Goal: Task Accomplishment & Management: Manage account settings

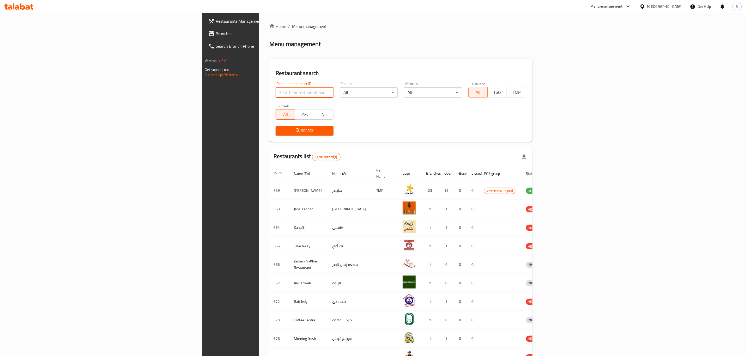
drag, startPoint x: 196, startPoint y: 96, endPoint x: 196, endPoint y: 92, distance: 4.2
click at [276, 95] on input "search" at bounding box center [305, 92] width 58 height 10
type input "bazoo"
click button "Search" at bounding box center [305, 131] width 58 height 10
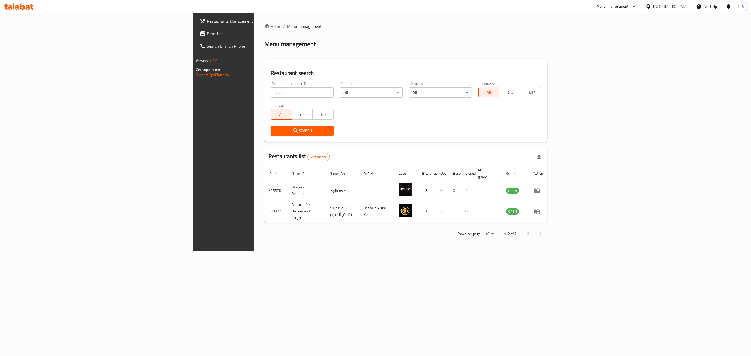
click at [400, 51] on div "Home / Menu management Menu management Restaurant search Restaurant name or ID …" at bounding box center [405, 132] width 283 height 218
click at [540, 209] on icon "enhanced table" at bounding box center [537, 211] width 6 height 4
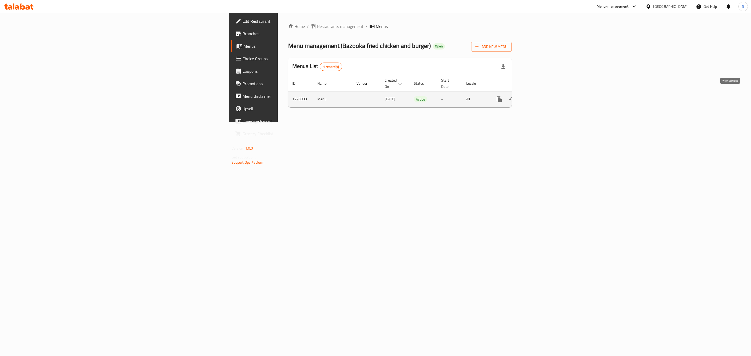
click at [540, 96] on icon "enhanced table" at bounding box center [537, 99] width 6 height 6
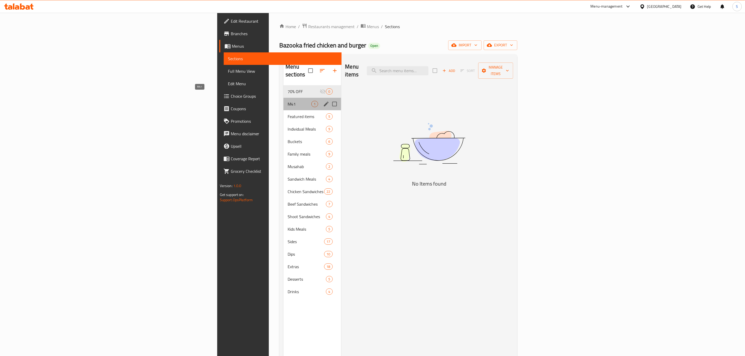
click at [288, 101] on span "M41" at bounding box center [300, 104] width 24 height 6
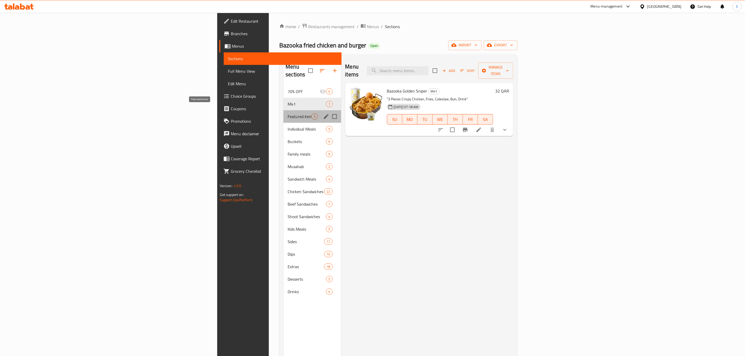
click at [288, 113] on span "Featured items" at bounding box center [300, 116] width 24 height 6
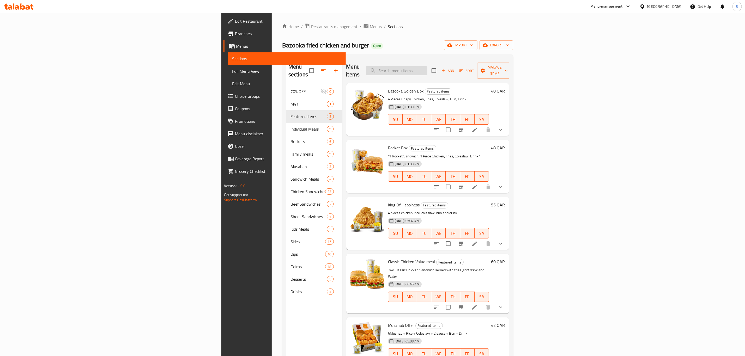
click at [428, 67] on input "search" at bounding box center [397, 70] width 62 height 9
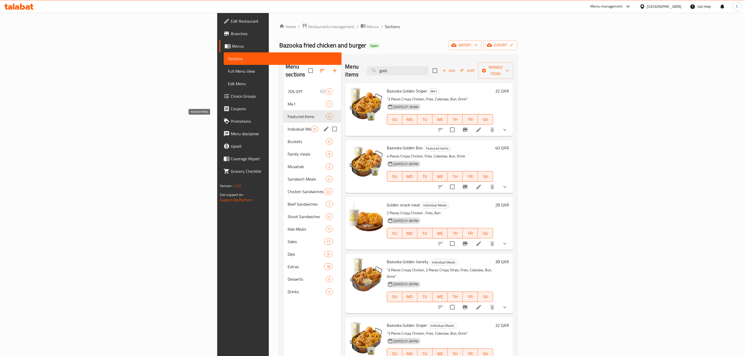
type input "gold"
click at [288, 126] on span "Individual Meals" at bounding box center [300, 129] width 24 height 6
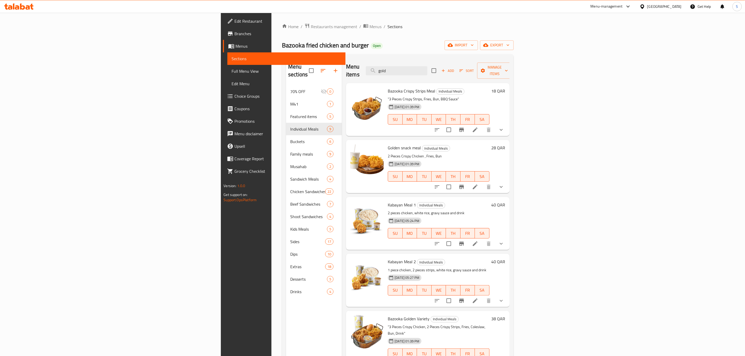
drag, startPoint x: 480, startPoint y: 64, endPoint x: 414, endPoint y: 64, distance: 65.7
click at [414, 64] on div "Menu items gold Add Sort Manage items" at bounding box center [427, 70] width 163 height 25
drag, startPoint x: 309, startPoint y: 114, endPoint x: 180, endPoint y: 111, distance: 128.4
click at [290, 113] on span "Featured items" at bounding box center [308, 116] width 37 height 6
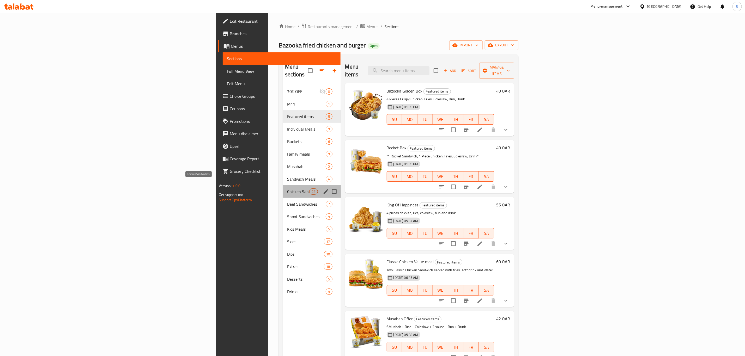
click at [287, 189] on span "Chicken Sandwiches" at bounding box center [298, 192] width 22 height 6
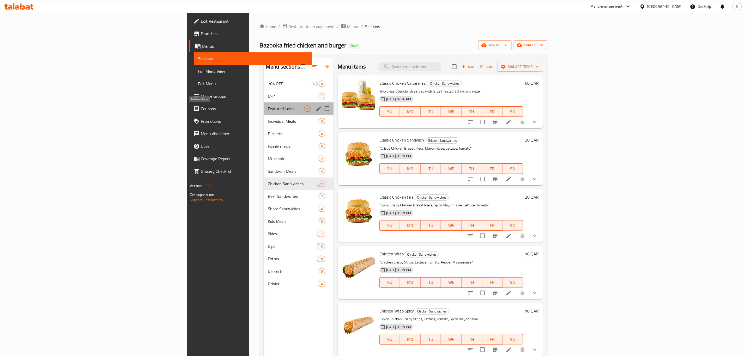
click at [268, 108] on span "Featured items" at bounding box center [286, 109] width 36 height 6
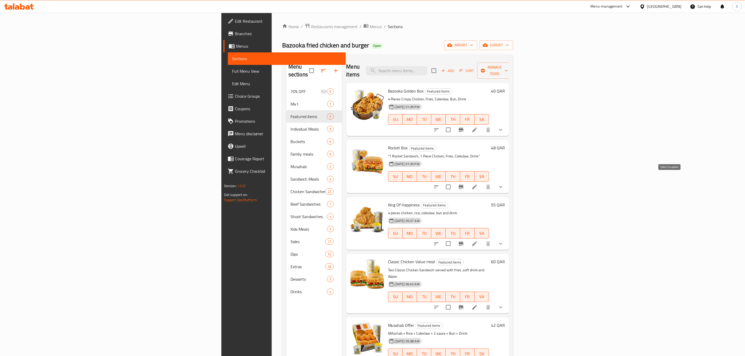
click at [454, 182] on input "checkbox" at bounding box center [448, 187] width 11 height 11
checkbox input "true"
click at [508, 67] on span "Manage items" at bounding box center [495, 70] width 27 height 13
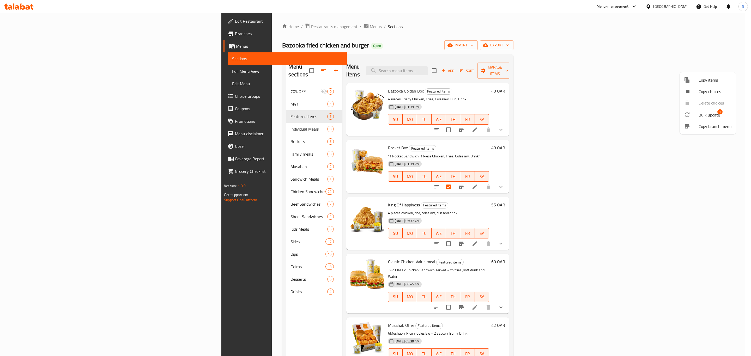
click at [708, 110] on li "Bulk update 1" at bounding box center [708, 115] width 56 height 12
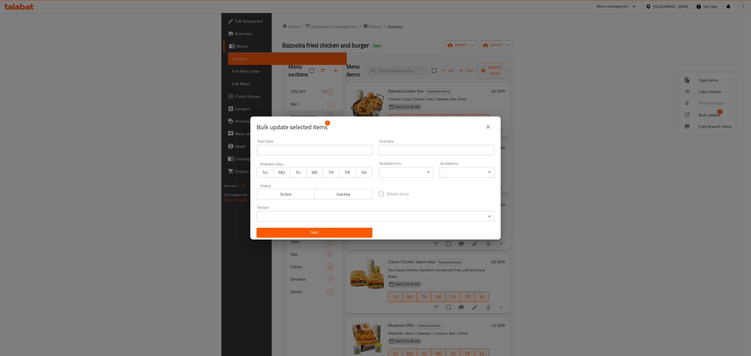
click at [492, 125] on button "close" at bounding box center [488, 127] width 13 height 13
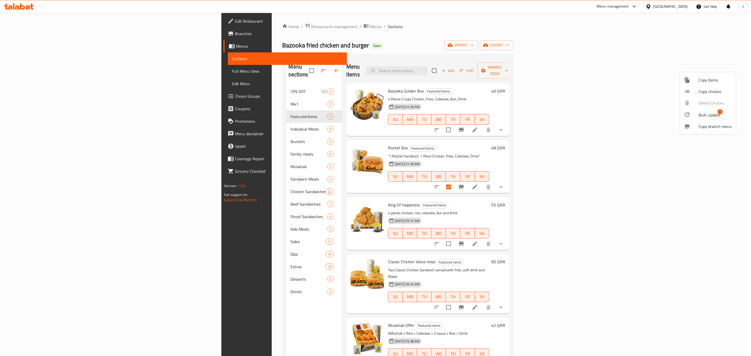
click at [708, 79] on span "Copy items" at bounding box center [715, 80] width 33 height 6
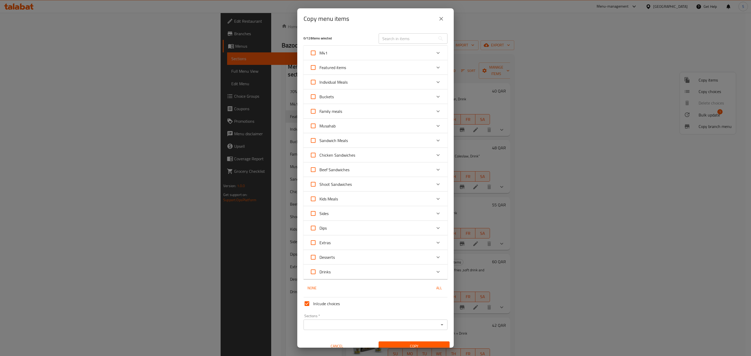
click at [435, 82] on icon "Expand" at bounding box center [438, 82] width 6 height 6
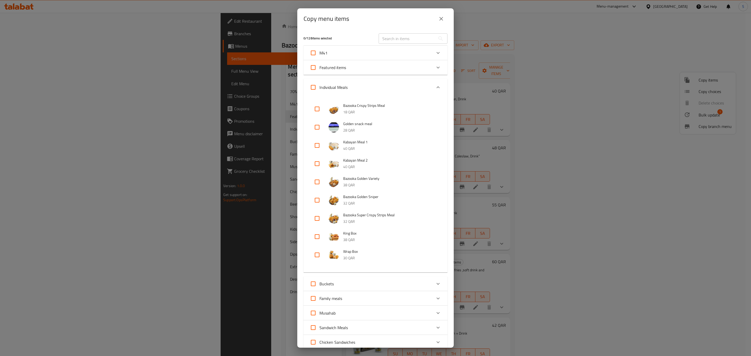
click at [435, 85] on icon "Expand" at bounding box center [438, 87] width 6 height 6
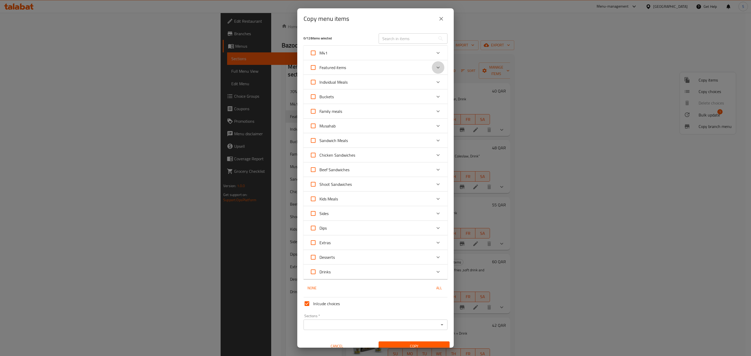
click at [436, 69] on div "Expand" at bounding box center [438, 67] width 13 height 13
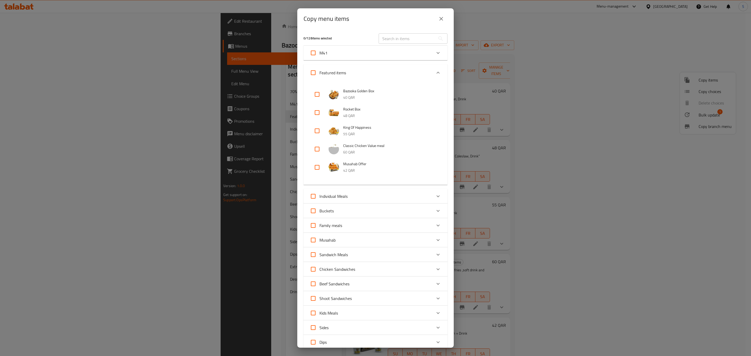
drag, startPoint x: 319, startPoint y: 110, endPoint x: 359, endPoint y: 127, distance: 43.3
click at [320, 110] on input "checkbox" at bounding box center [317, 112] width 13 height 13
checkbox input "true"
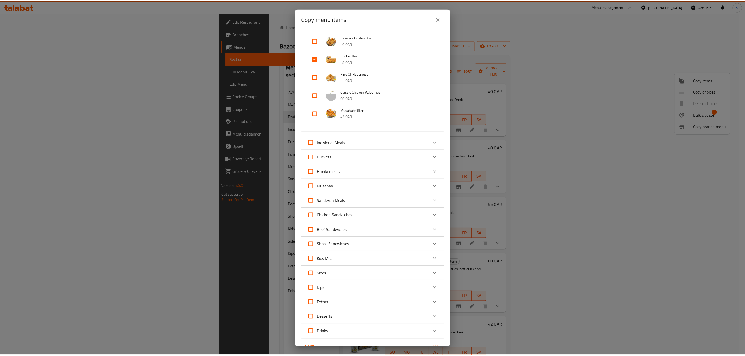
scroll to position [120, 0]
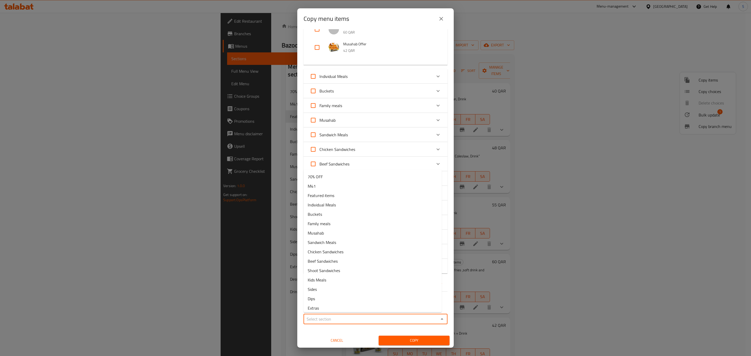
click at [385, 320] on input "Sections   *" at bounding box center [371, 319] width 132 height 7
click at [351, 194] on li "Featured items" at bounding box center [373, 195] width 138 height 9
type input "Featured items"
click at [410, 338] on span "Copy" at bounding box center [414, 341] width 63 height 7
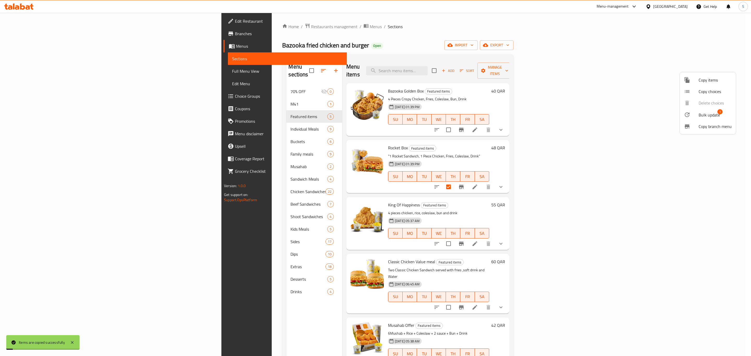
drag, startPoint x: 565, startPoint y: 58, endPoint x: 569, endPoint y: 56, distance: 4.3
click at [566, 58] on div at bounding box center [375, 178] width 751 height 356
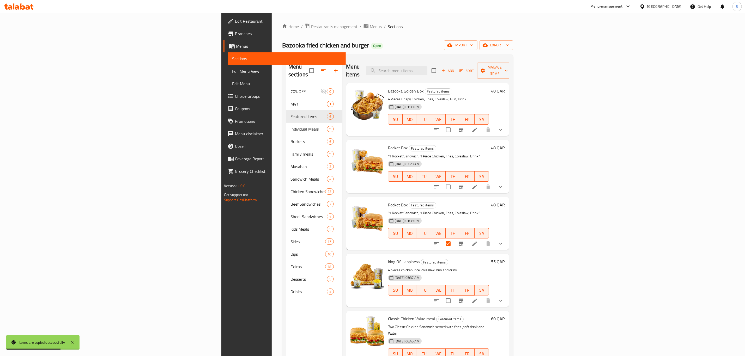
click at [478, 184] on icon at bounding box center [475, 187] width 6 height 6
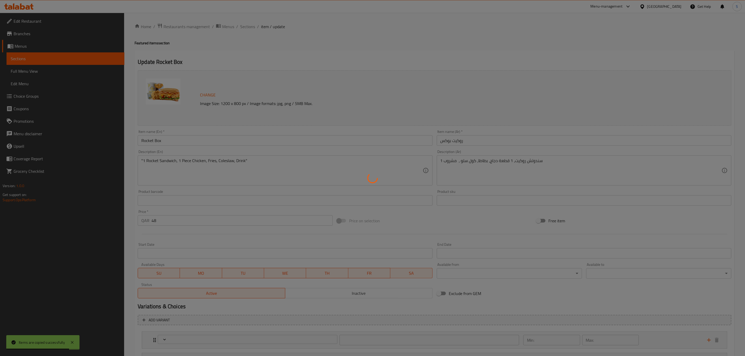
type input "اختيار المذاق"
type input "1"
type input "اختيارك من:"
type input "1"
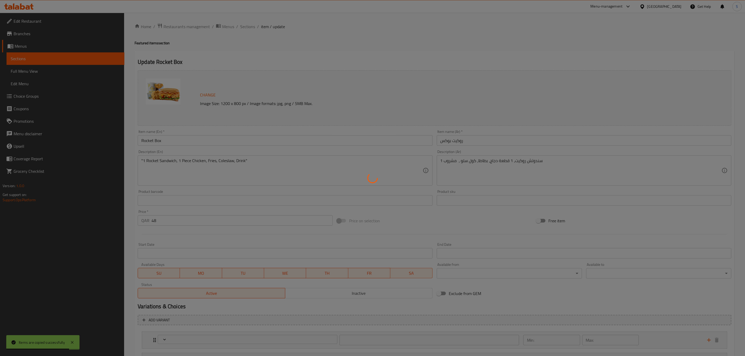
type input "1"
type input "إختيارك من :"
type input "0"
type input "1"
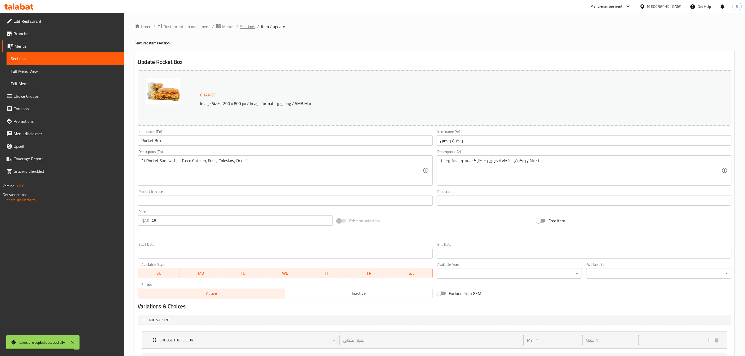
click at [251, 26] on span "Sections" at bounding box center [247, 26] width 15 height 6
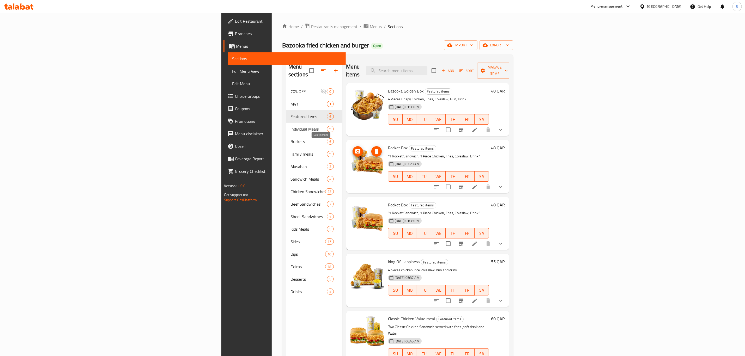
click at [375, 149] on icon "delete image" at bounding box center [377, 151] width 4 height 5
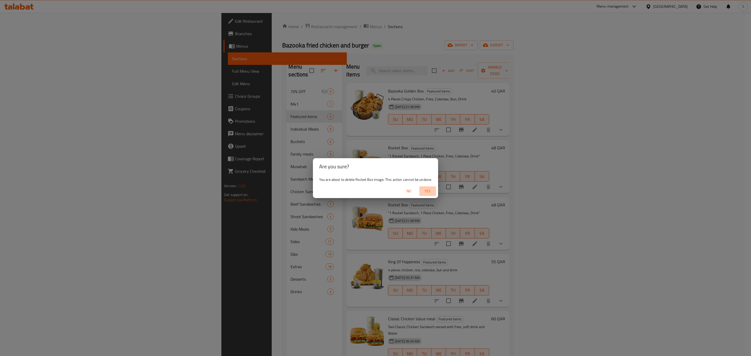
click at [428, 187] on button "Yes" at bounding box center [427, 192] width 17 height 10
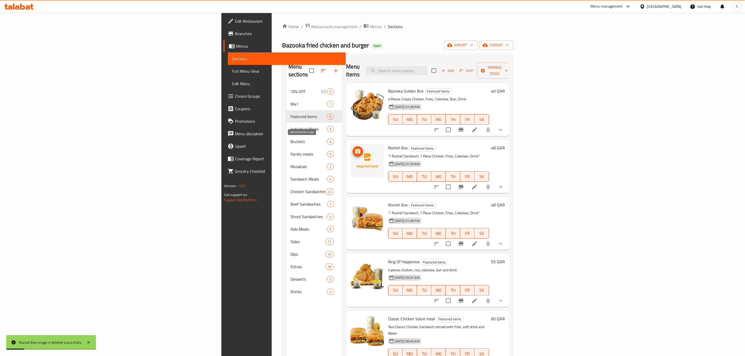
click at [353, 148] on span "upload picture" at bounding box center [358, 151] width 10 height 6
click at [478, 184] on icon at bounding box center [475, 187] width 6 height 6
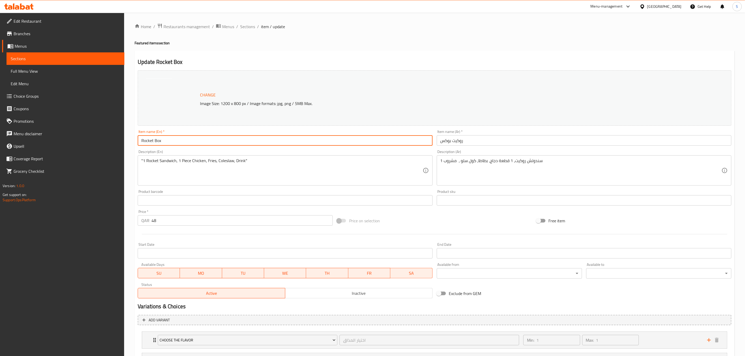
drag, startPoint x: 154, startPoint y: 141, endPoint x: 117, endPoint y: 141, distance: 36.8
click at [117, 141] on div "Edit Restaurant Branches Menus Sections Full Menu View Edit Menu Choice Groups …" at bounding box center [372, 220] width 745 height 415
click at [149, 142] on input "Rocket Box" at bounding box center [285, 140] width 295 height 10
type input "Classic Box"
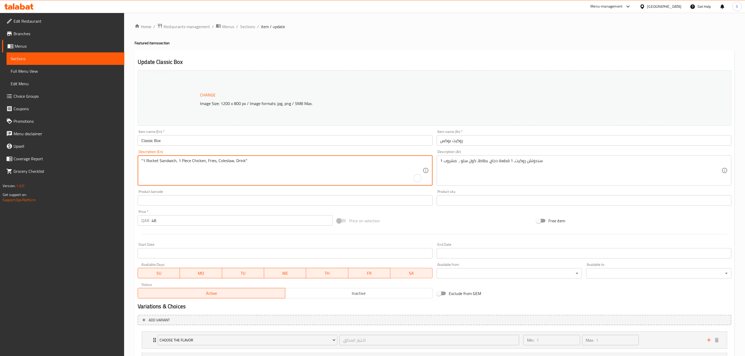
click at [150, 161] on textarea ""1 Rocket Sandwich, 1 Piece Chicken, Fries, Coleslaw, Drink"" at bounding box center [281, 170] width 281 height 25
type textarea ""1 classic Sandwich, 1 Piece Chicken, Fries, Coleslaw, Drink""
click at [660, 219] on div "Free item" at bounding box center [633, 221] width 199 height 14
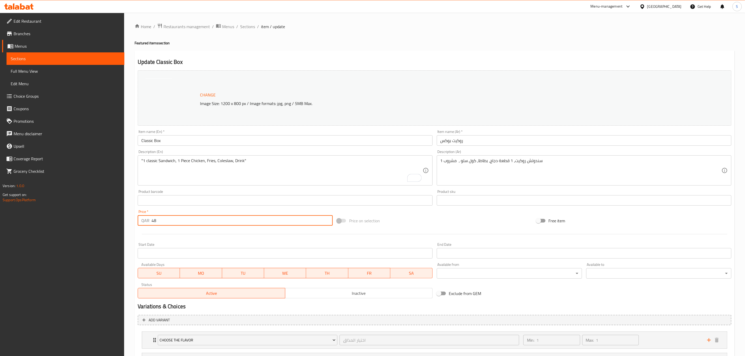
drag, startPoint x: 164, startPoint y: 222, endPoint x: 133, endPoint y: 222, distance: 31.0
click at [133, 222] on div "Home / Restaurants management / Menus / Sections / item / update Featured items…" at bounding box center [434, 220] width 621 height 415
type input "2"
type input "45"
click at [213, 236] on div at bounding box center [435, 234] width 598 height 13
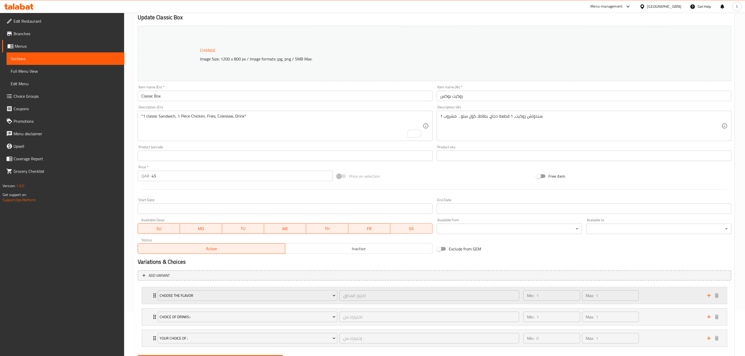
scroll to position [72, 0]
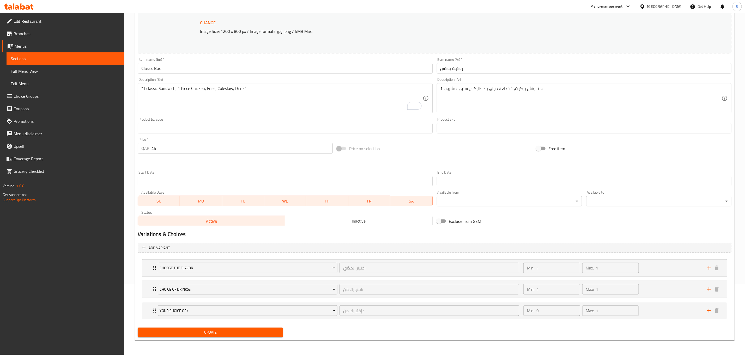
click at [212, 332] on span "Update" at bounding box center [210, 332] width 137 height 7
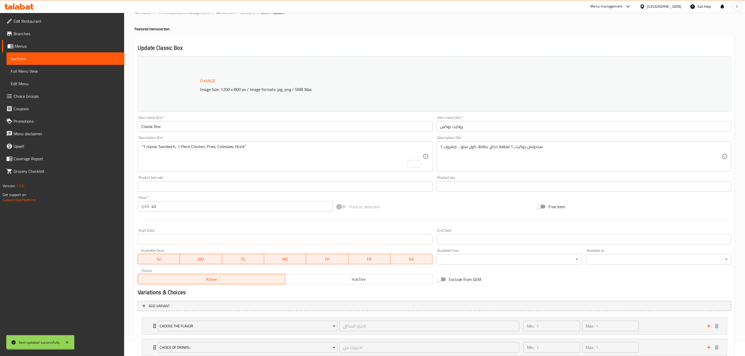
scroll to position [0, 0]
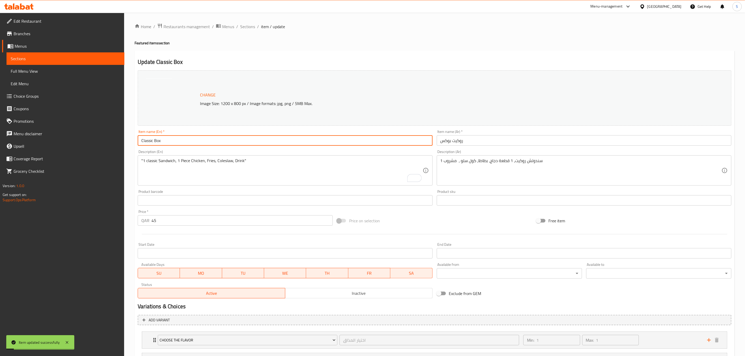
drag, startPoint x: 175, startPoint y: 139, endPoint x: 103, endPoint y: 139, distance: 71.2
click at [103, 139] on div "Edit Restaurant Branches Menus Sections Full Menu View Edit Menu Choice Groups …" at bounding box center [372, 220] width 745 height 415
drag, startPoint x: 472, startPoint y: 142, endPoint x: 421, endPoint y: 139, distance: 51.0
click at [420, 139] on div "Change Image Size: 1200 x 800 px / Image formats: jpg, png / 5MB Max. Item name…" at bounding box center [435, 184] width 598 height 232
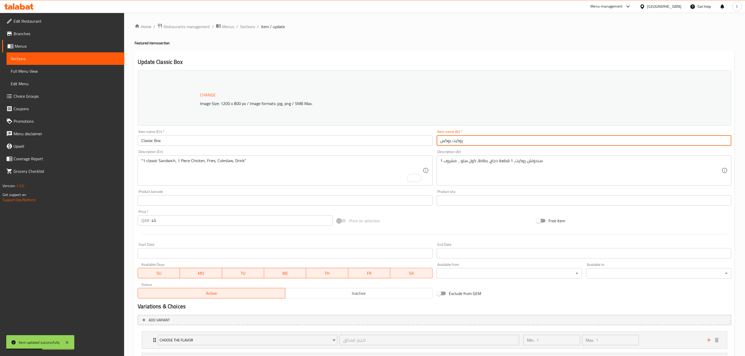
paste input "ندوق كلاسيكي"
type input "صندوق كلاسيكي"
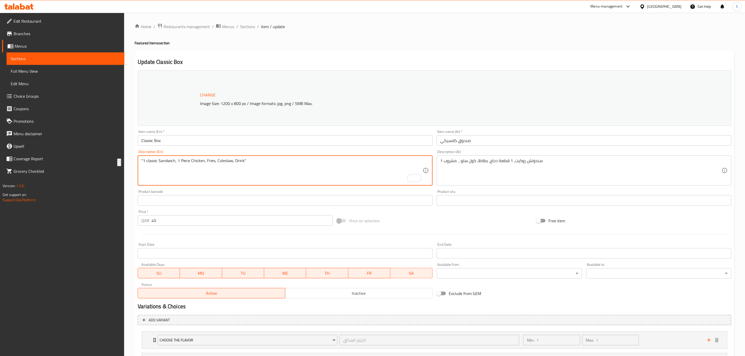
drag, startPoint x: 176, startPoint y: 160, endPoint x: 155, endPoint y: 161, distance: 20.9
click at [448, 141] on input "صندوق كلاسيكي" at bounding box center [584, 140] width 295 height 10
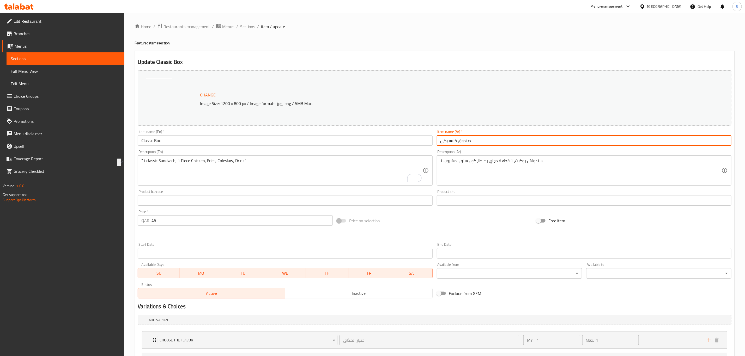
click at [448, 141] on input "صندوق كلاسيكي" at bounding box center [584, 140] width 295 height 10
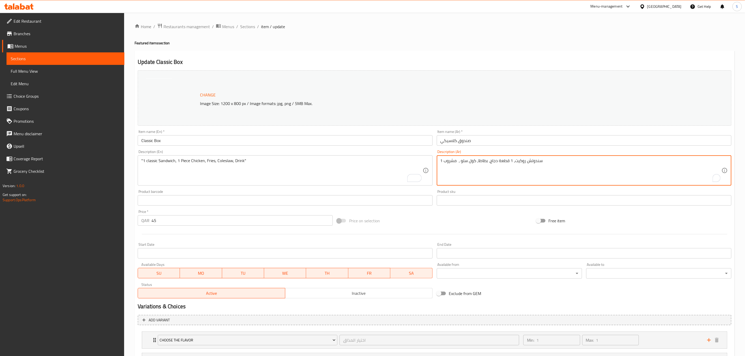
click at [522, 162] on textarea "1 سندوتش روكيت، 1 قطعة دجاج، بطاطا، كول سلو ، مشروب" at bounding box center [581, 170] width 281 height 25
paste textarea "كلاسيكي"
type textarea "1 سندوتش كلاسيكي، 1 قطعة دجاج، بطاطا، كول سلو ، مشروب"
click at [469, 226] on div "Price on selection" at bounding box center [434, 221] width 199 height 14
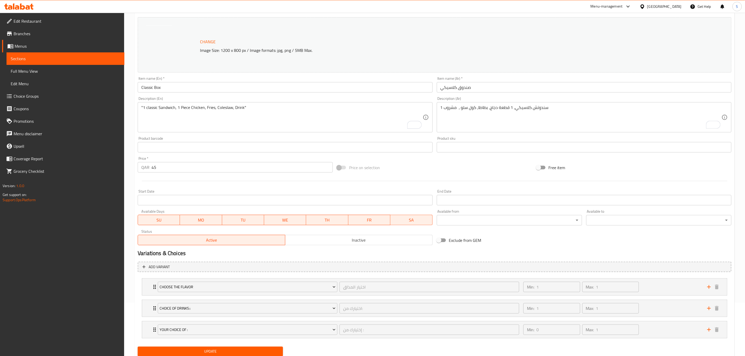
scroll to position [72, 0]
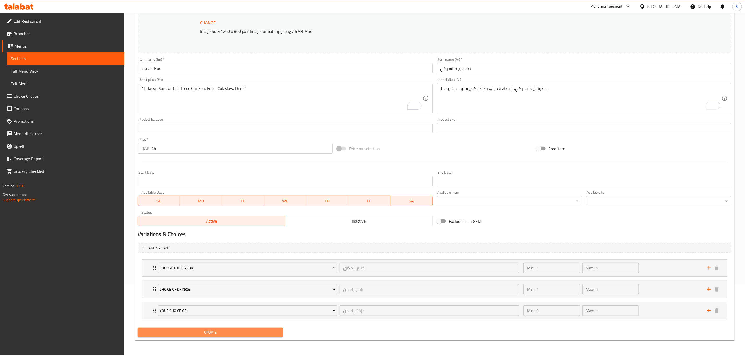
click at [195, 330] on button "Update" at bounding box center [210, 333] width 145 height 10
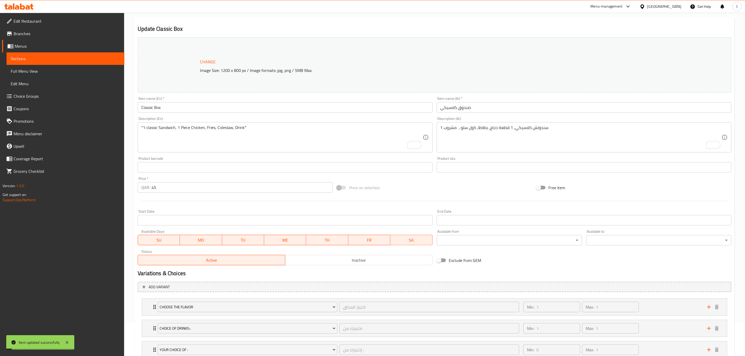
scroll to position [0, 0]
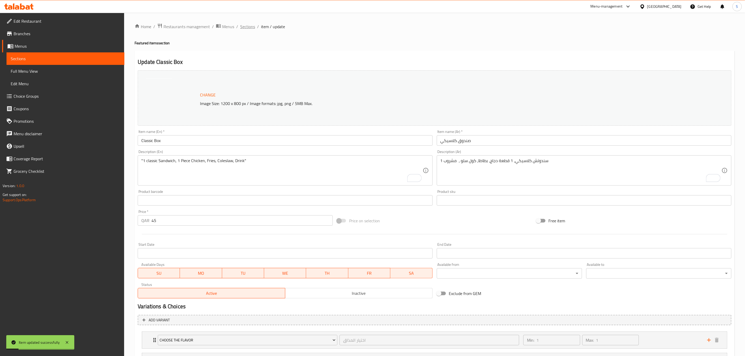
click at [251, 28] on span "Sections" at bounding box center [247, 26] width 15 height 6
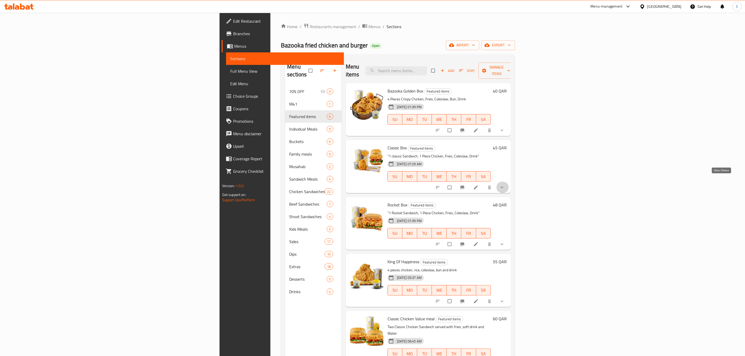
click at [505, 185] on icon "show more" at bounding box center [502, 187] width 5 height 5
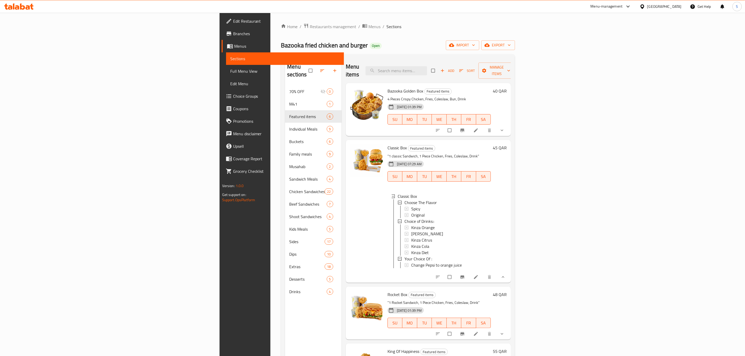
click at [509, 275] on button "show more" at bounding box center [502, 277] width 13 height 11
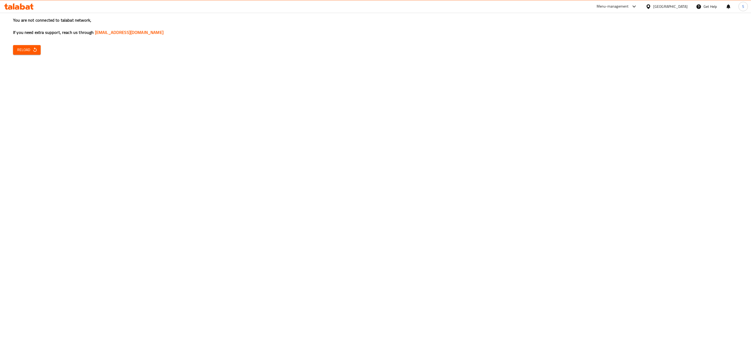
click at [629, 7] on div "Menu-management" at bounding box center [613, 6] width 32 height 6
click at [29, 48] on span "Reload" at bounding box center [26, 50] width 19 height 7
